Goal: Complete application form

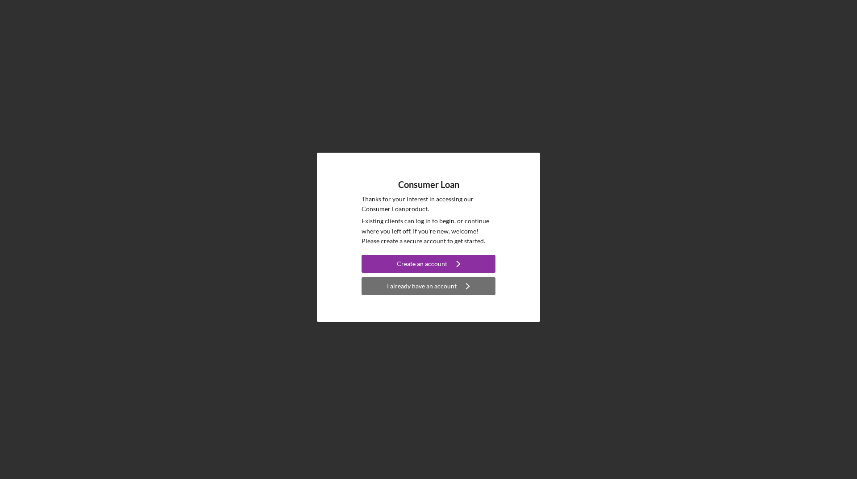
click at [455, 290] on button "I already have an account Icon/Navigate" at bounding box center [429, 286] width 134 height 18
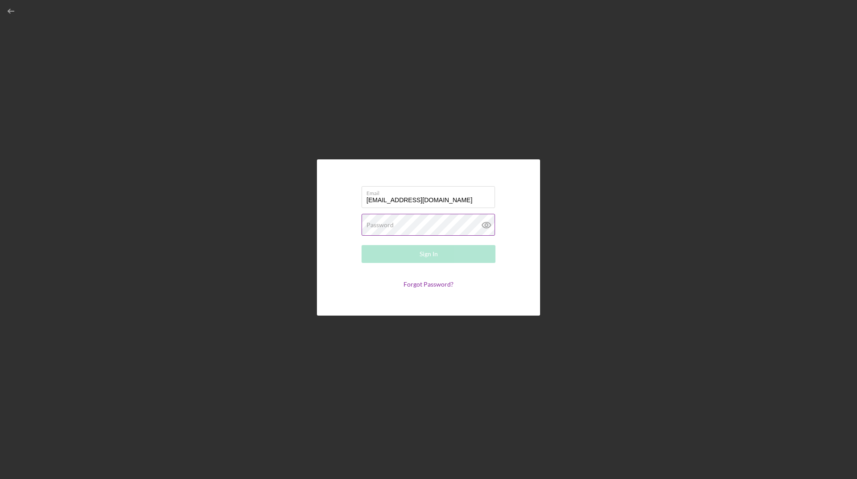
type input "[EMAIL_ADDRESS][DOMAIN_NAME]"
click at [362, 245] on button "Sign In" at bounding box center [429, 254] width 134 height 18
